Goal: Task Accomplishment & Management: Use online tool/utility

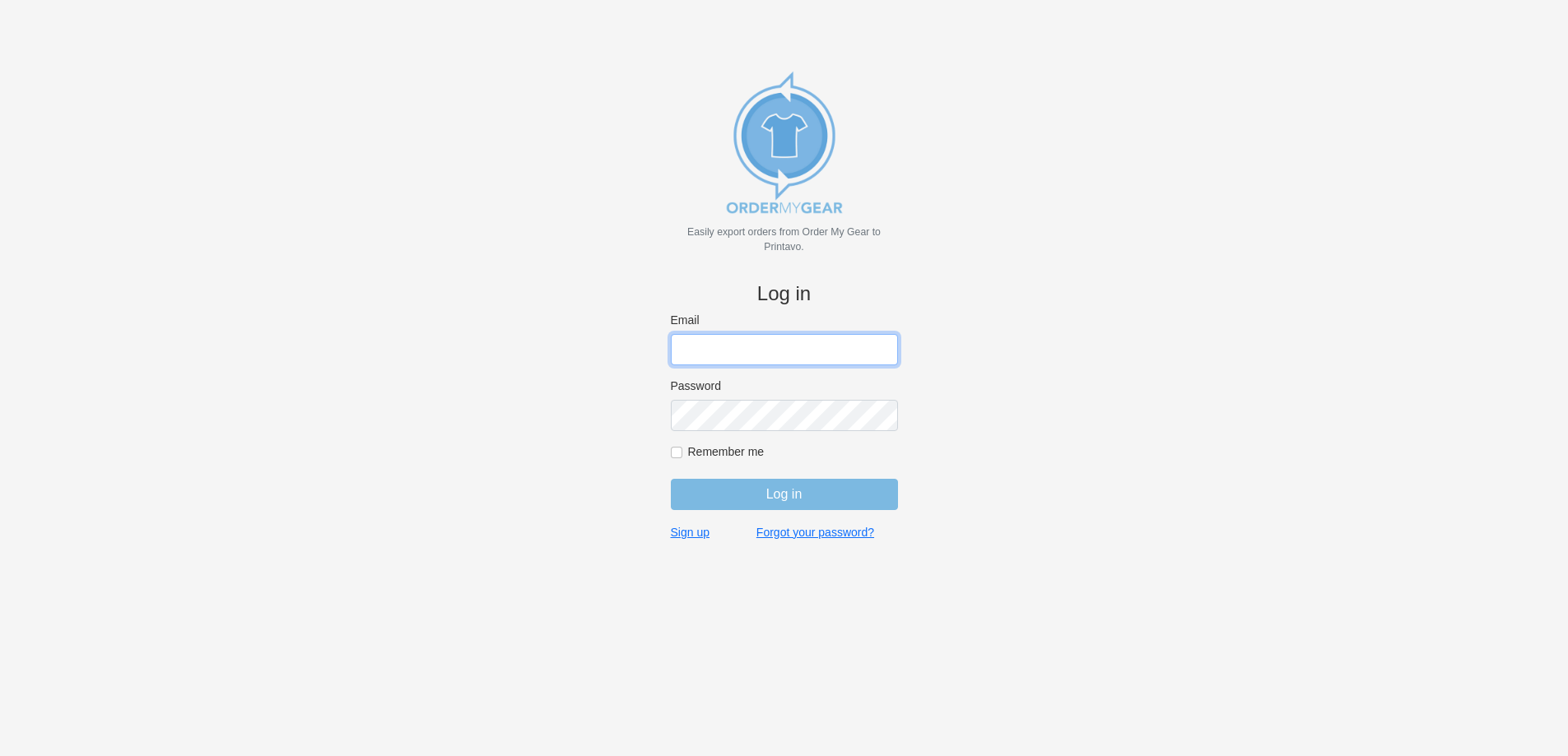
type input "john@medhatsfs.ca"
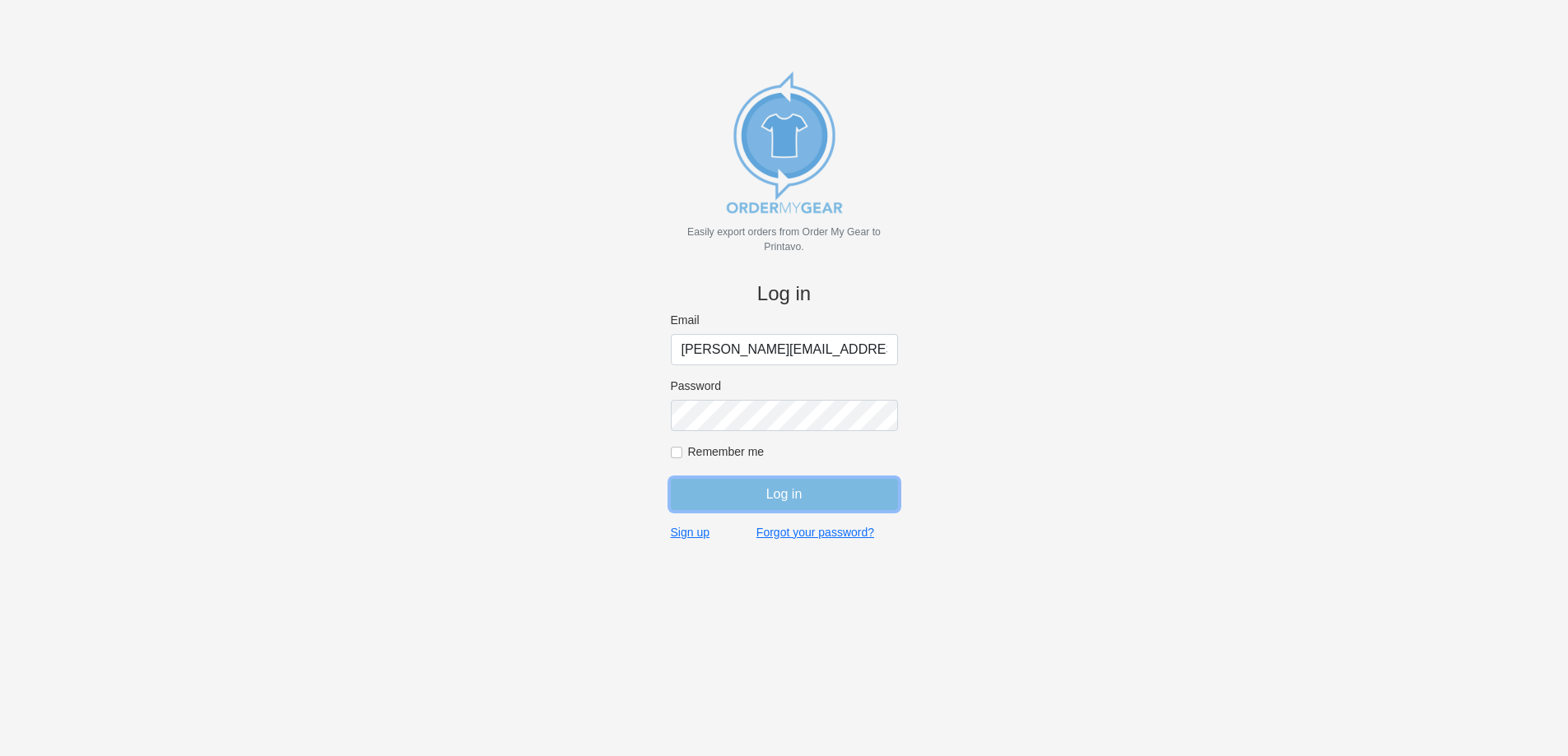
click at [859, 498] on input "Log in" at bounding box center [784, 494] width 227 height 31
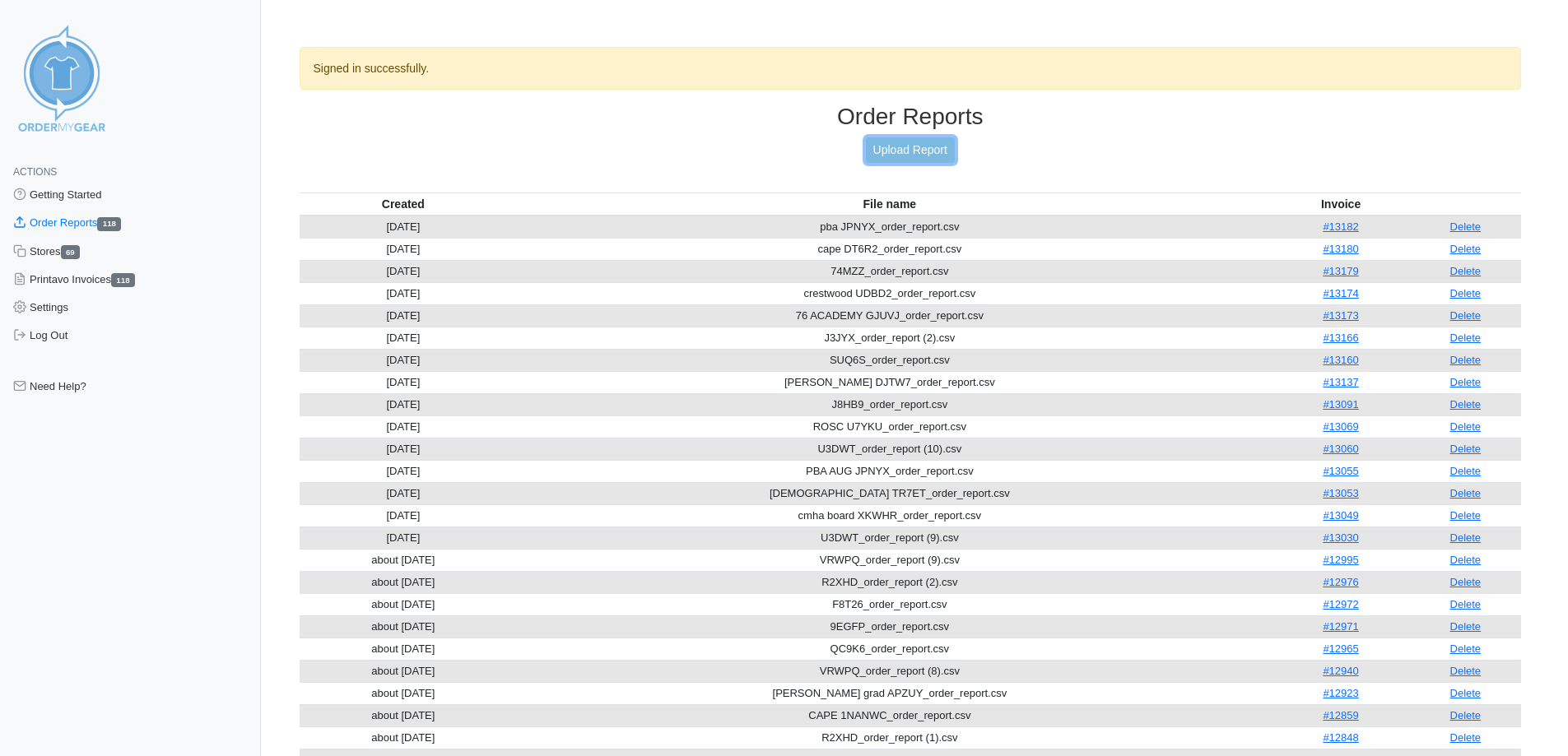
drag, startPoint x: 939, startPoint y: 147, endPoint x: 873, endPoint y: 183, distance: 75.2
click at [939, 147] on link "Upload Report" at bounding box center [909, 150] width 89 height 25
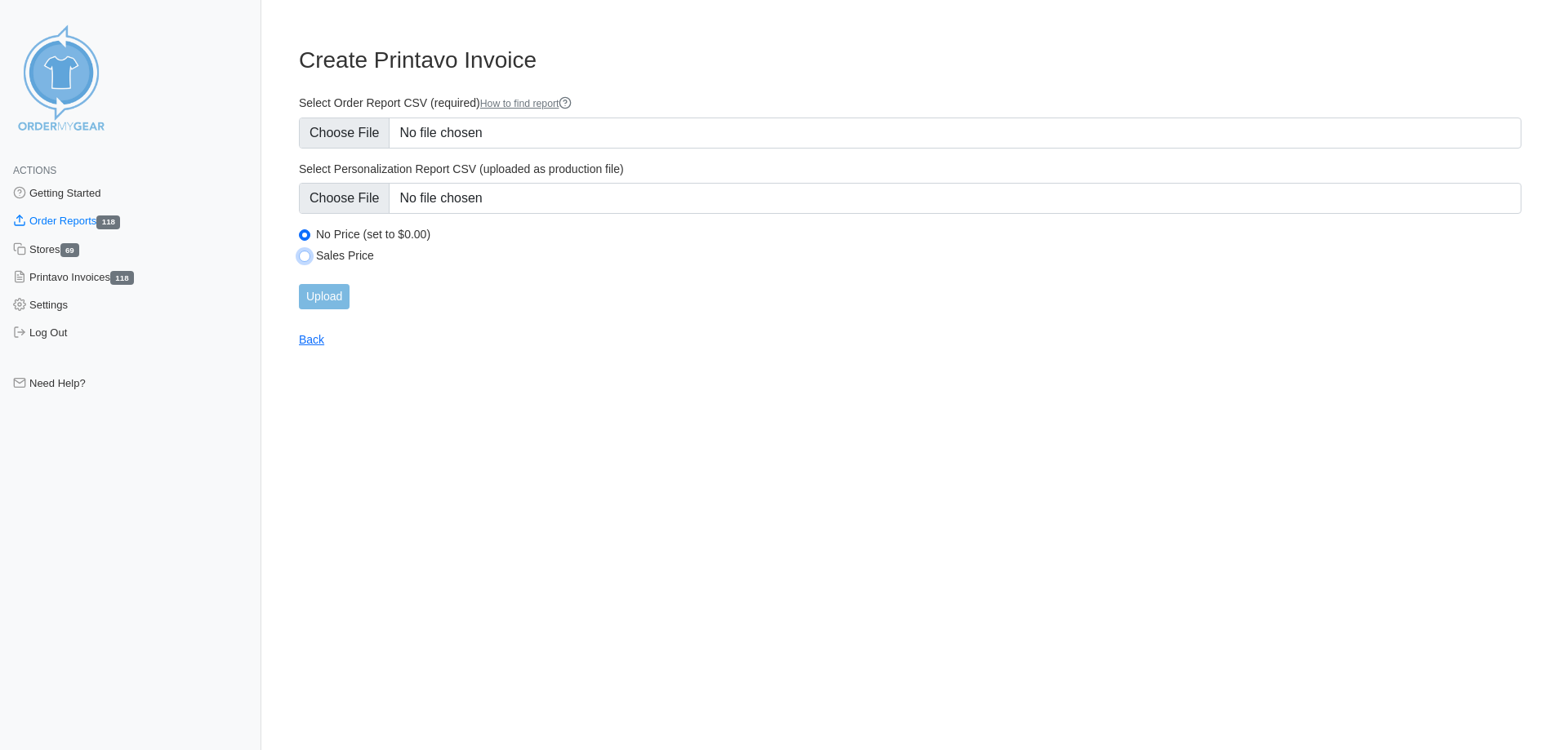
click at [308, 257] on input "Sales Price" at bounding box center [305, 256] width 12 height 12
radio input "true"
click at [342, 291] on input "Upload" at bounding box center [324, 297] width 50 height 25
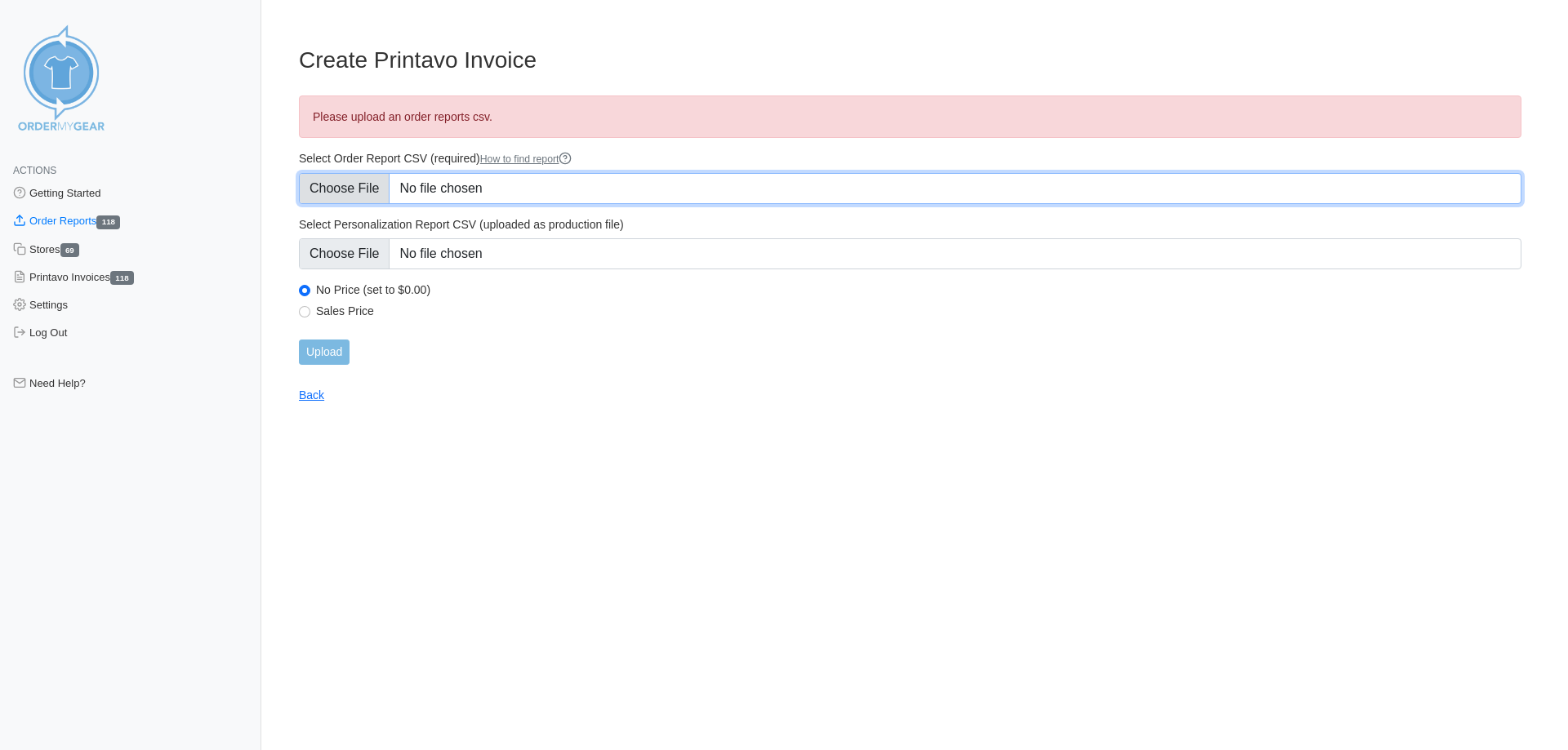
click at [369, 198] on input "Select Order Report CSV (required) How to find report" at bounding box center [909, 188] width 1222 height 31
type input "C:\fakepath\74MZZ_order_report.csv"
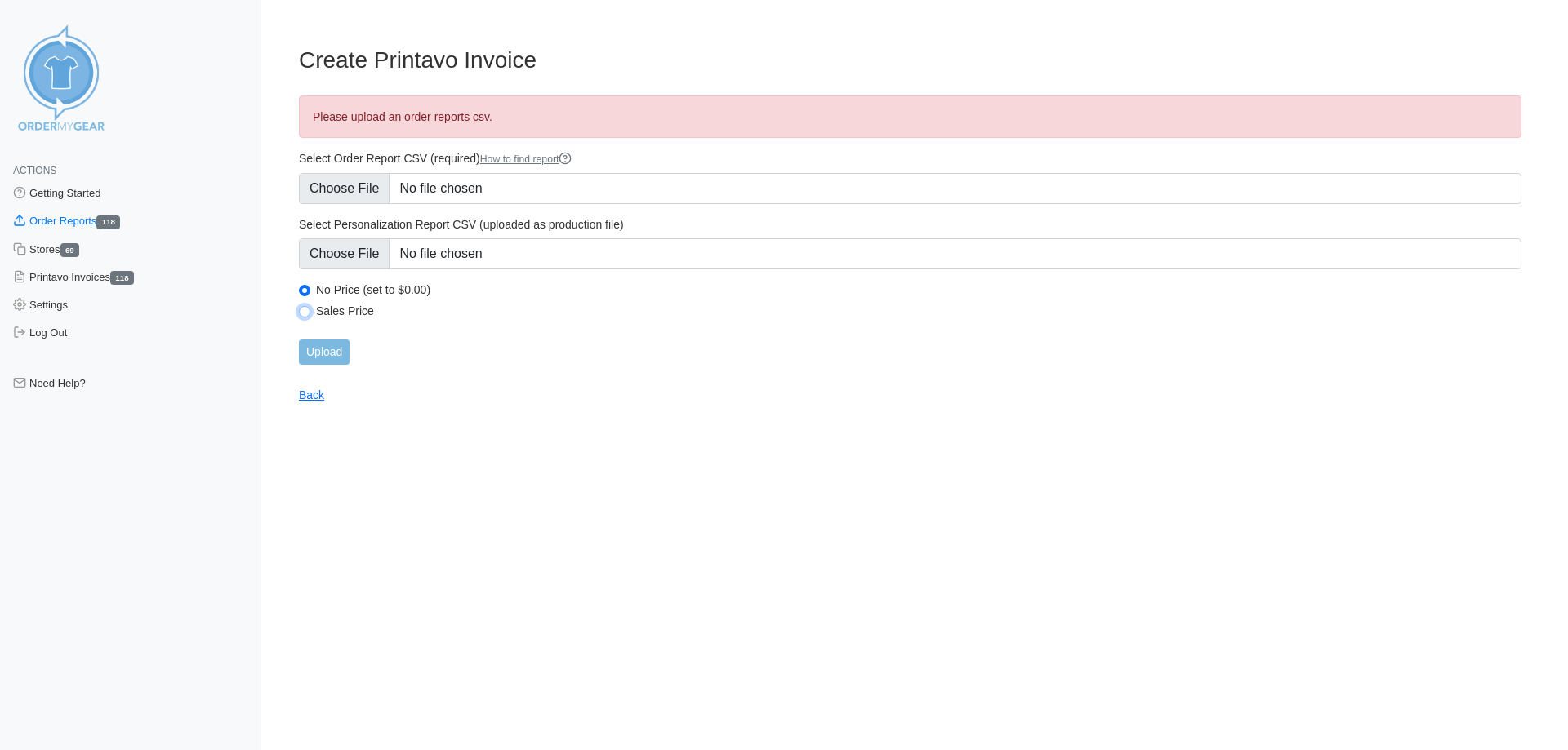
click at [305, 312] on input "Sales Price" at bounding box center [305, 312] width 12 height 12
radio input "true"
click at [324, 351] on input "Upload" at bounding box center [324, 352] width 50 height 25
click at [481, 430] on html "Actions Getting Started Order Reports 118 Stores 69 Printavo Invoices 118 Setti…" at bounding box center [784, 214] width 1568 height 430
click at [307, 311] on input "Sales Price" at bounding box center [305, 312] width 12 height 12
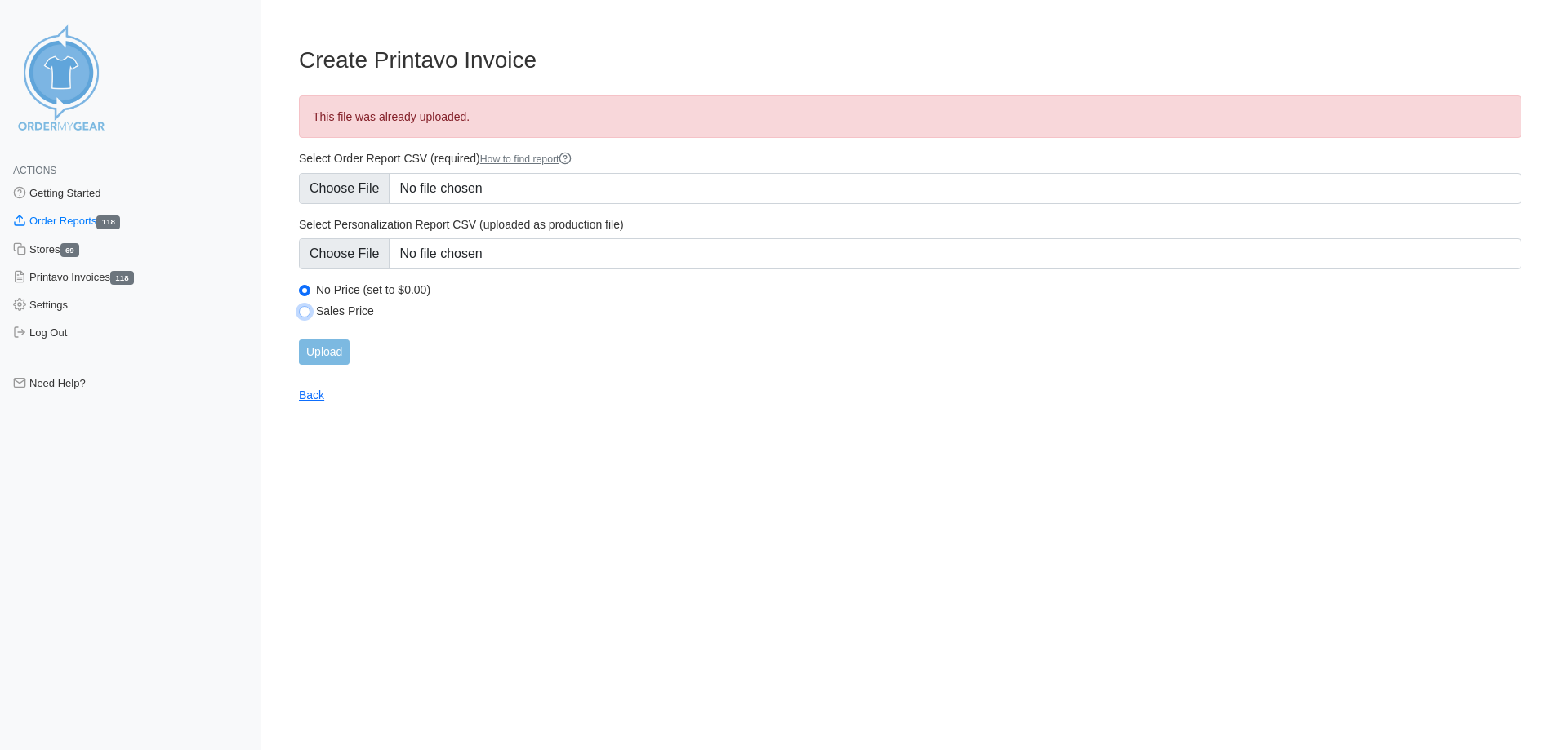
radio input "true"
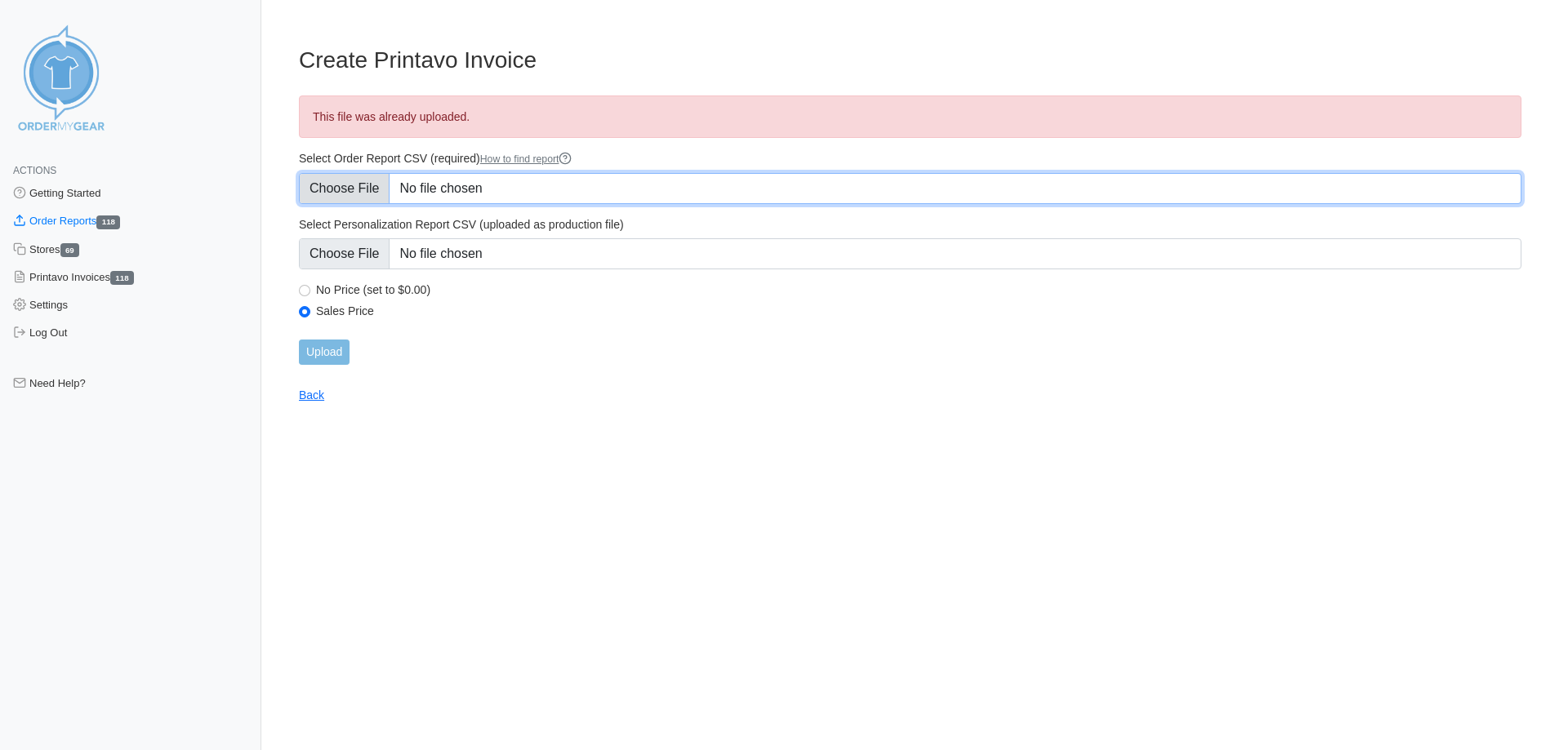
click at [353, 189] on input "Select Order Report CSV (required) How to find report" at bounding box center [909, 188] width 1222 height 31
type input "C:\fakepath\U3DWT_order_report (11).csv"
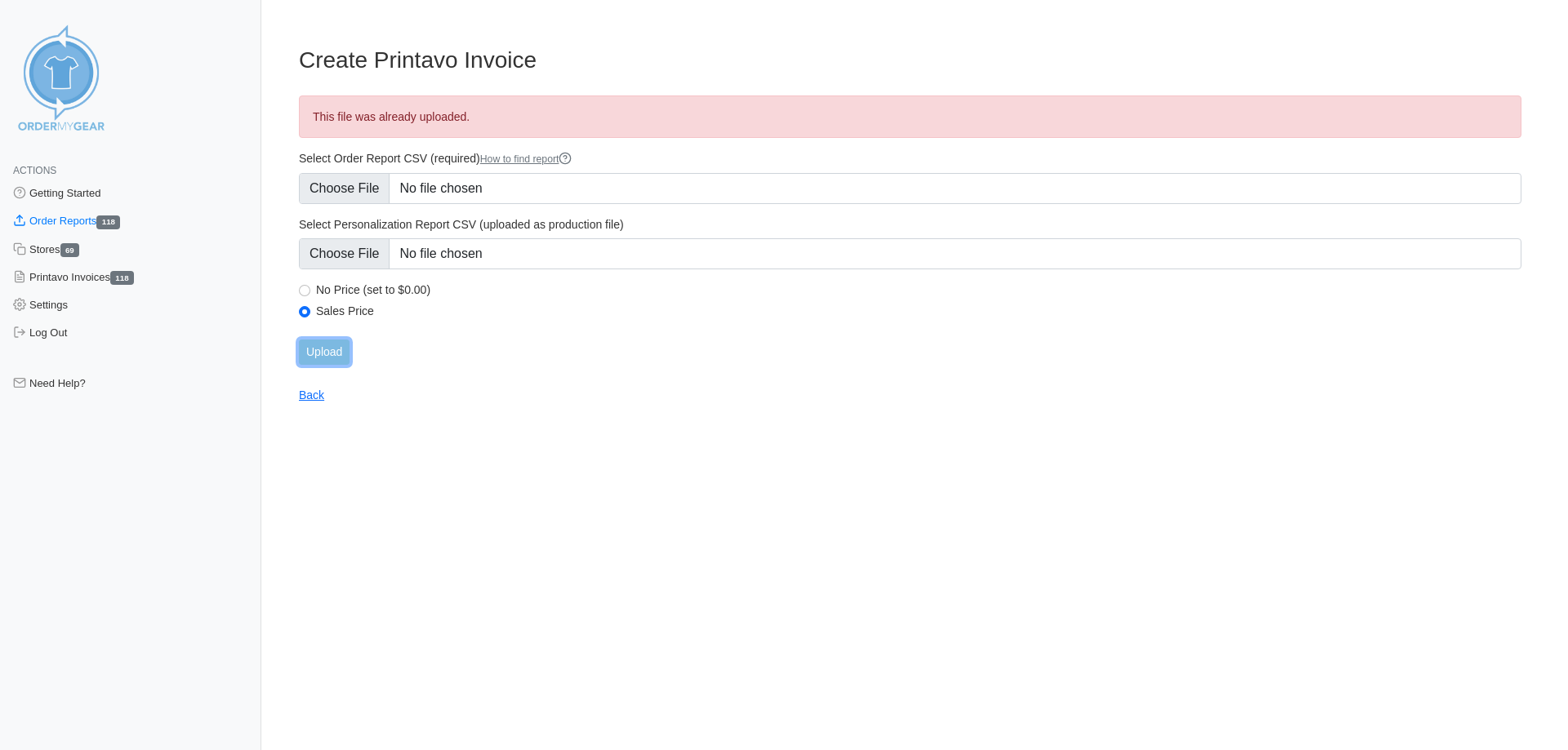
click at [326, 346] on input "Upload" at bounding box center [324, 352] width 50 height 25
